Goal: Information Seeking & Learning: Learn about a topic

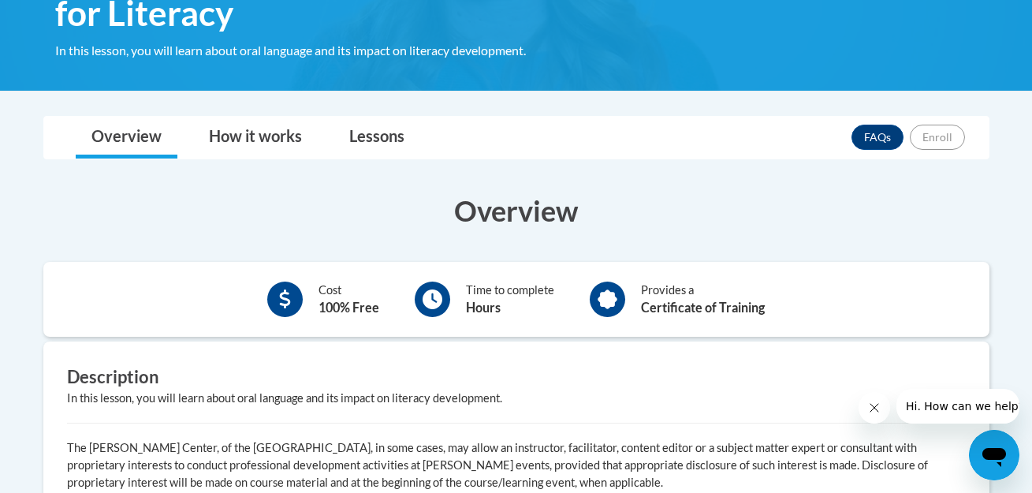
scroll to position [311, 0]
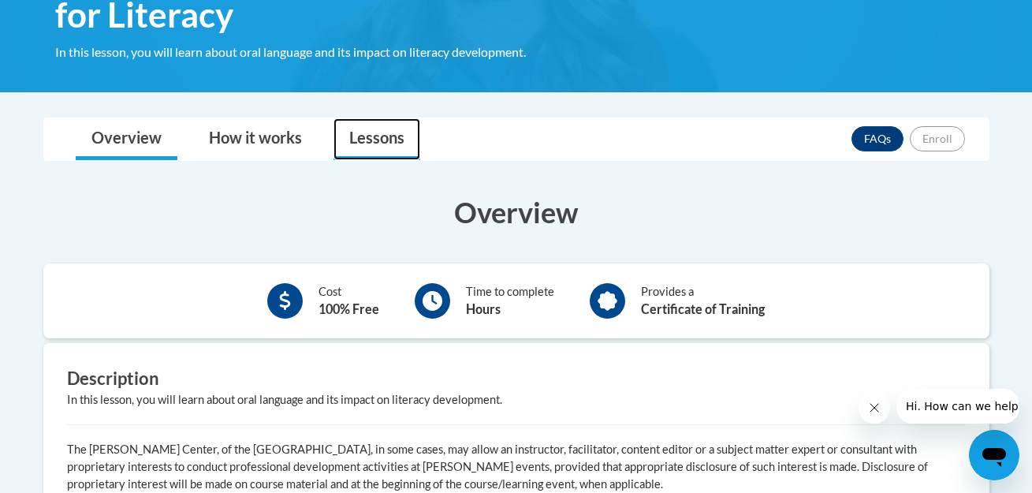
click at [380, 146] on link "Lessons" at bounding box center [376, 139] width 87 height 42
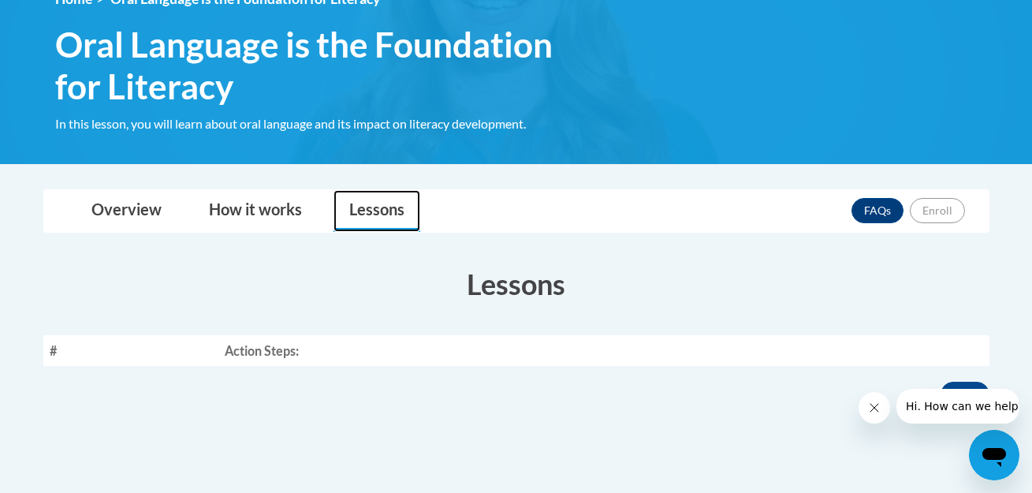
scroll to position [207, 0]
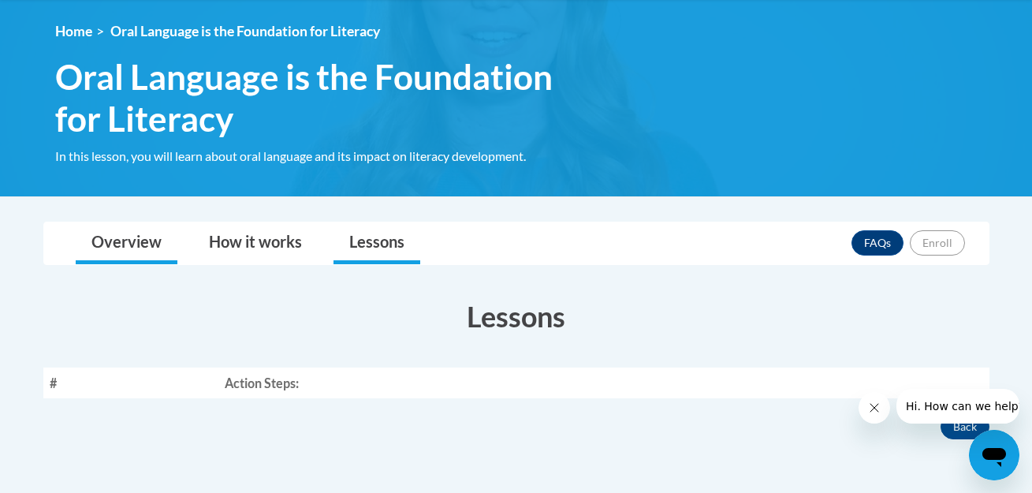
click at [120, 247] on link "Overview" at bounding box center [127, 243] width 102 height 42
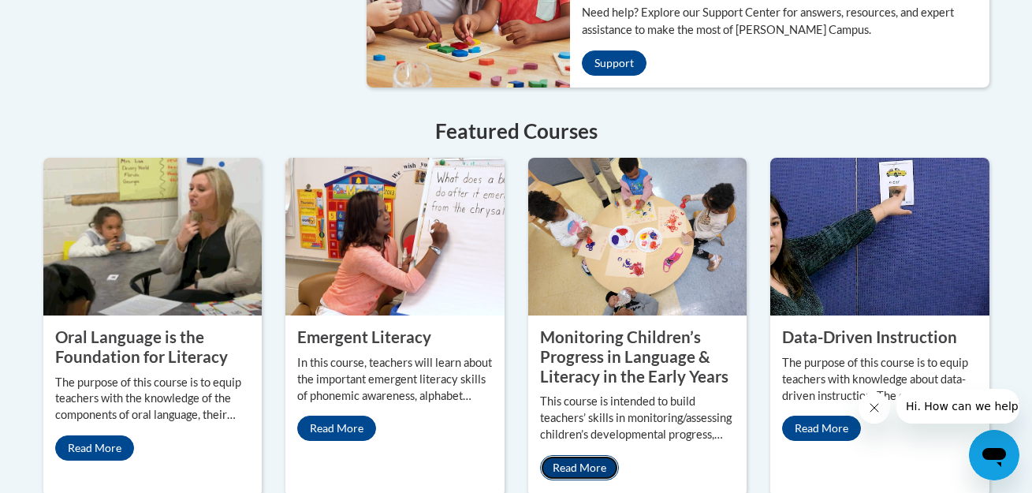
click at [591, 457] on link "Read More" at bounding box center [579, 467] width 79 height 25
click at [96, 437] on link "Read More" at bounding box center [94, 447] width 79 height 25
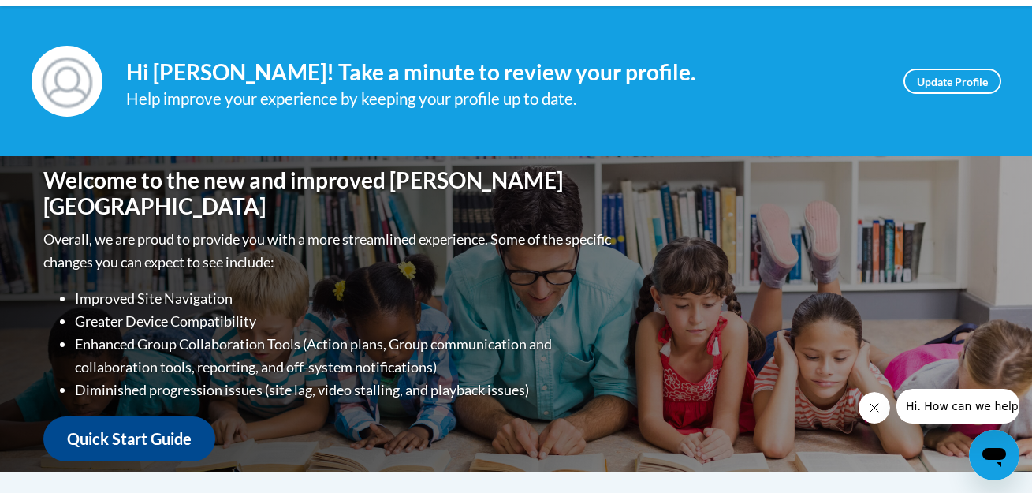
scroll to position [198, 0]
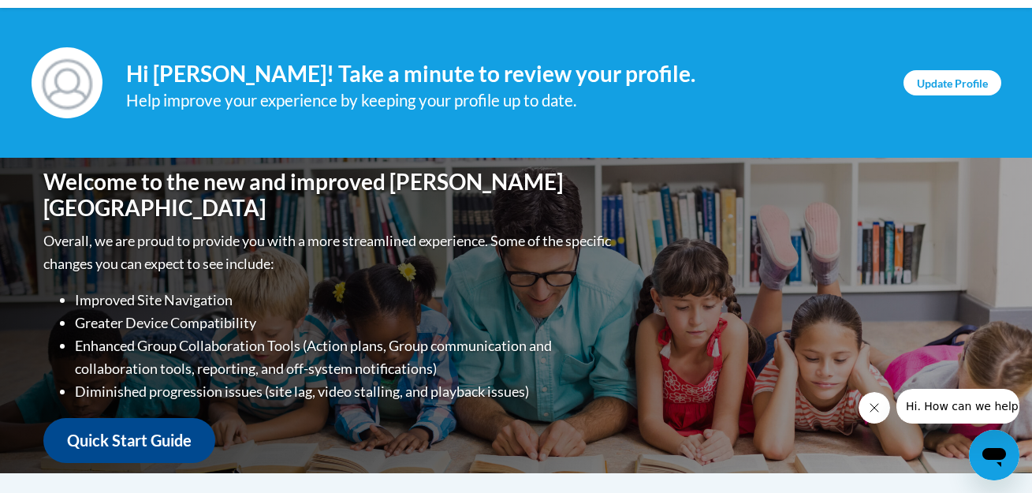
click at [962, 93] on link "Update Profile" at bounding box center [952, 82] width 98 height 25
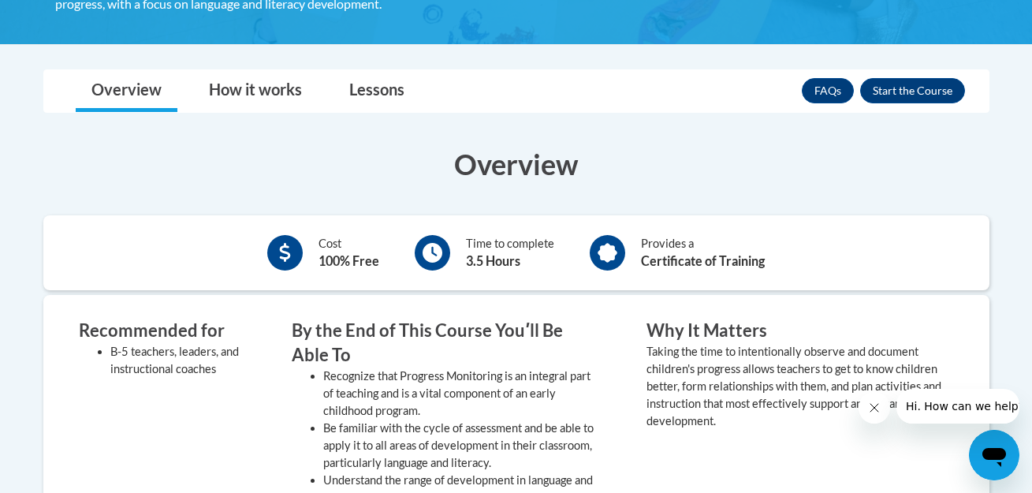
scroll to position [436, 0]
